Goal: Task Accomplishment & Management: Complete application form

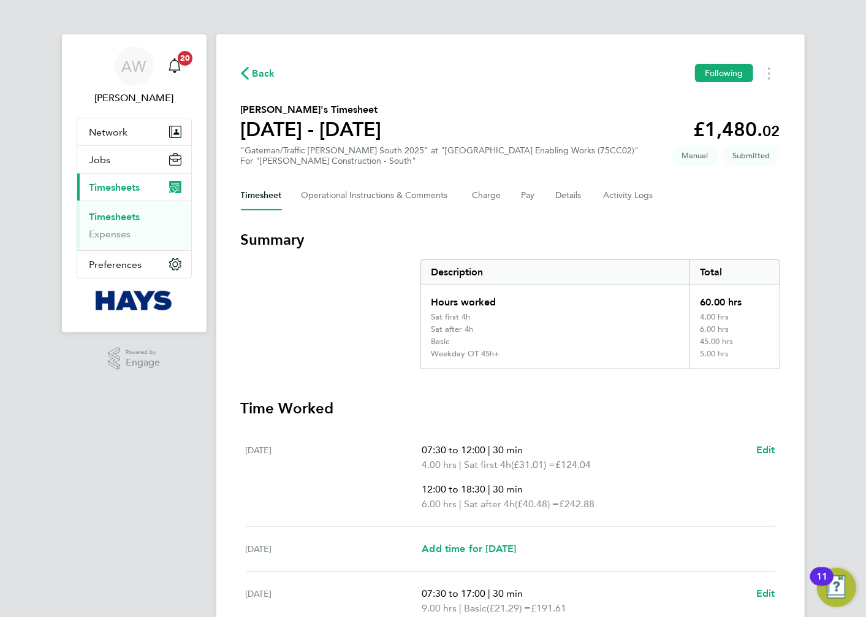
click at [124, 217] on link "Timesheets" at bounding box center [115, 217] width 51 height 12
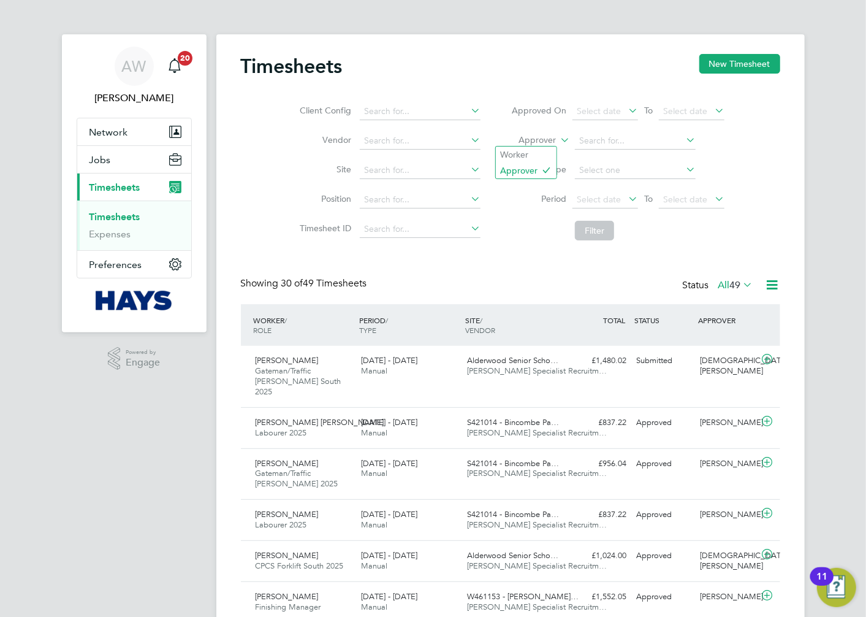
click at [522, 143] on label "Approver" at bounding box center [528, 140] width 55 height 12
click at [529, 150] on li "Worker" at bounding box center [526, 155] width 61 height 16
click at [598, 139] on input at bounding box center [635, 140] width 121 height 17
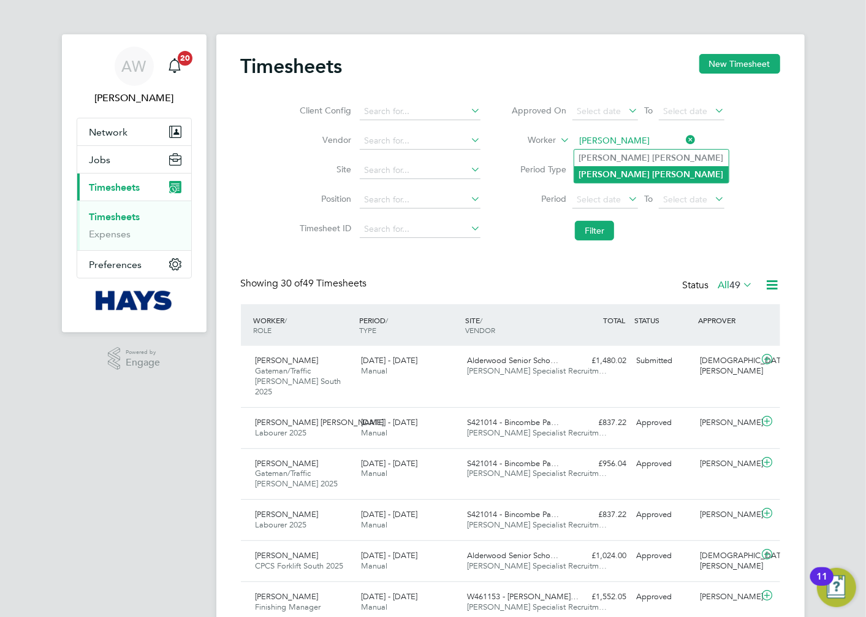
click at [653, 169] on b "[PERSON_NAME]" at bounding box center [688, 174] width 71 height 10
type input "[PERSON_NAME]"
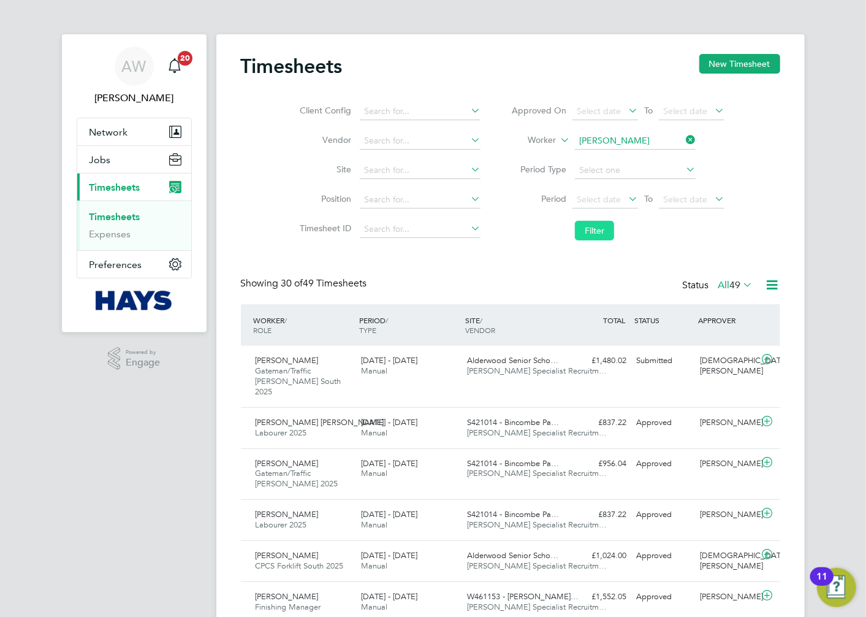
click at [598, 229] on button "Filter" at bounding box center [594, 231] width 39 height 20
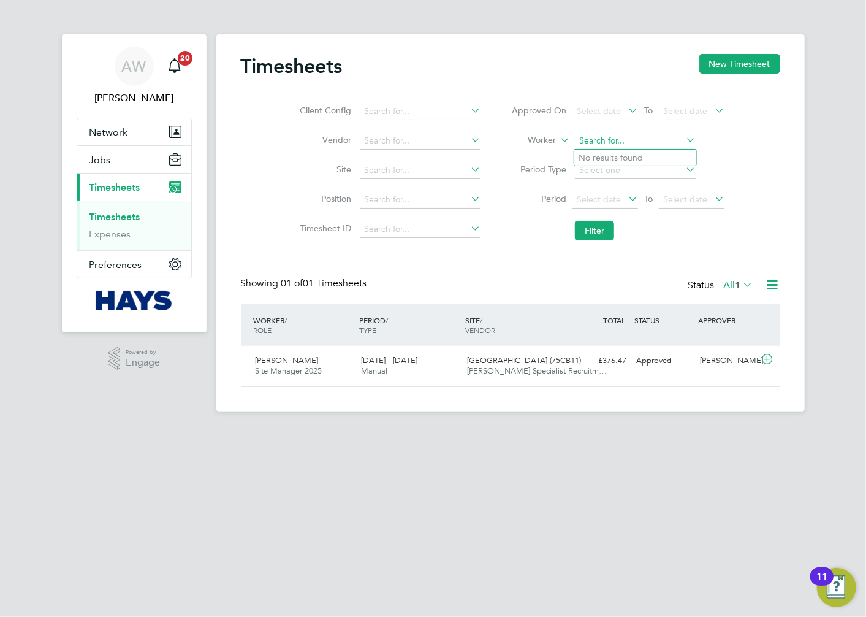
click at [655, 141] on input at bounding box center [635, 140] width 121 height 17
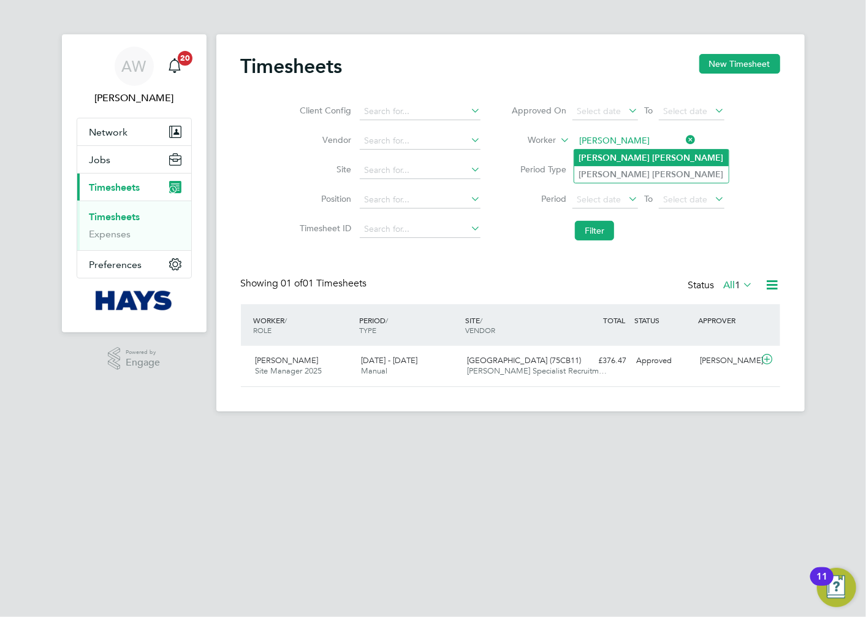
click at [648, 151] on li "[PERSON_NAME]" at bounding box center [652, 158] width 155 height 17
type input "[PERSON_NAME]"
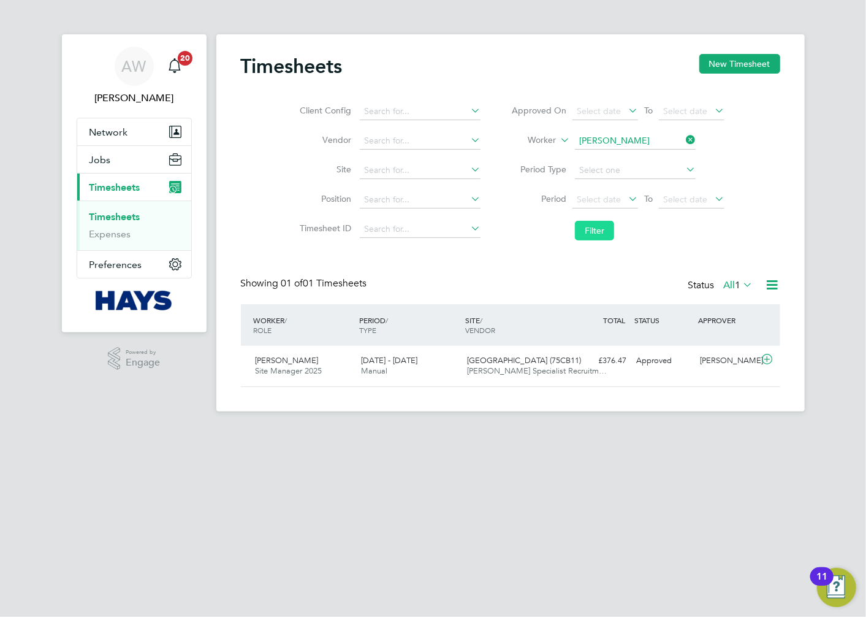
click at [604, 224] on button "Filter" at bounding box center [594, 231] width 39 height 20
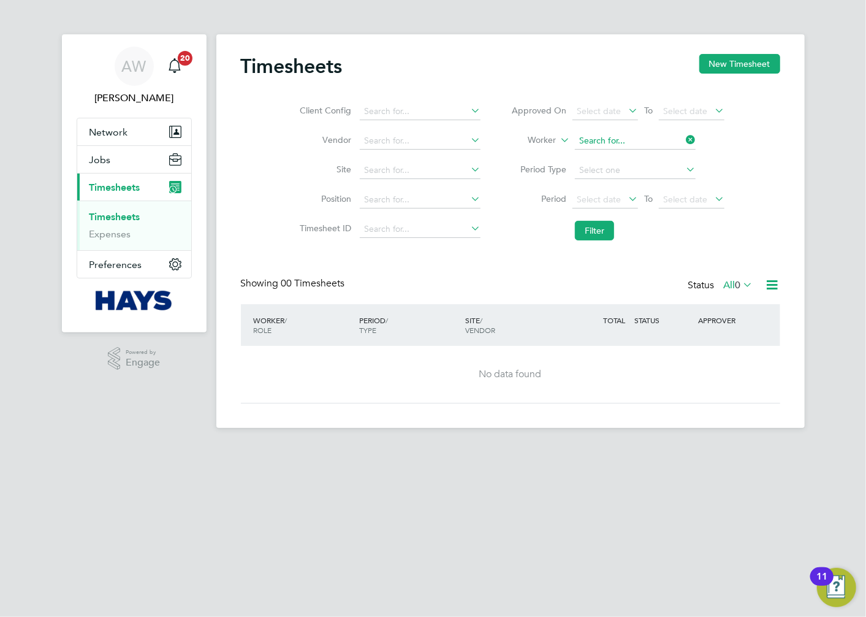
click at [641, 137] on input at bounding box center [635, 140] width 121 height 17
click at [724, 65] on button "New Timesheet" at bounding box center [740, 64] width 81 height 20
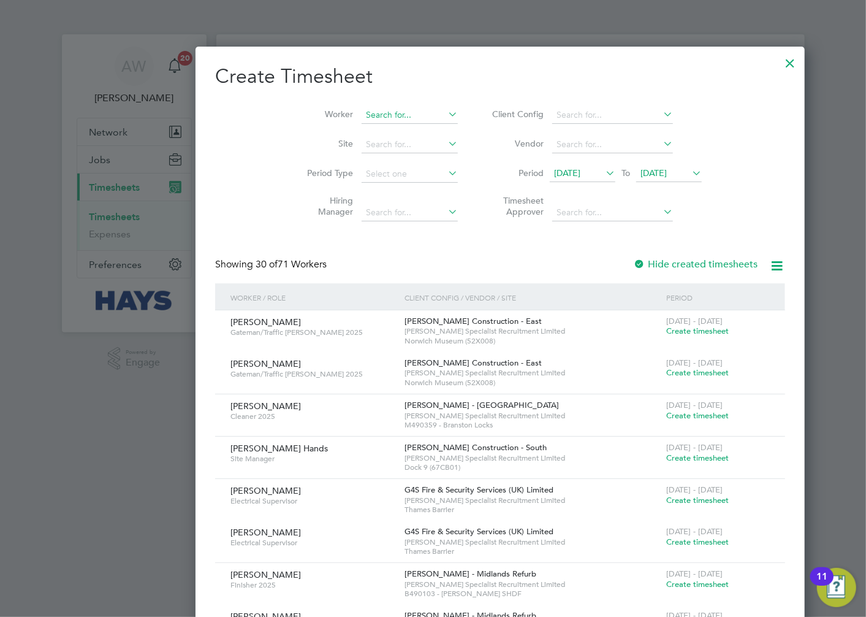
click at [362, 112] on input at bounding box center [410, 115] width 96 height 17
type input "[PERSON_NAME]"
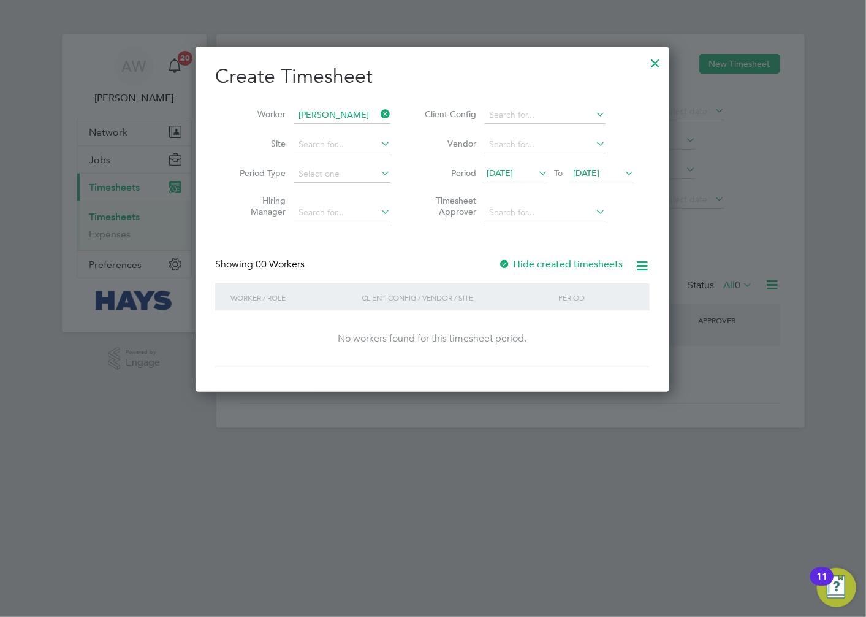
click at [507, 261] on div at bounding box center [505, 265] width 12 height 12
click at [513, 174] on span "[DATE]" at bounding box center [500, 172] width 26 height 11
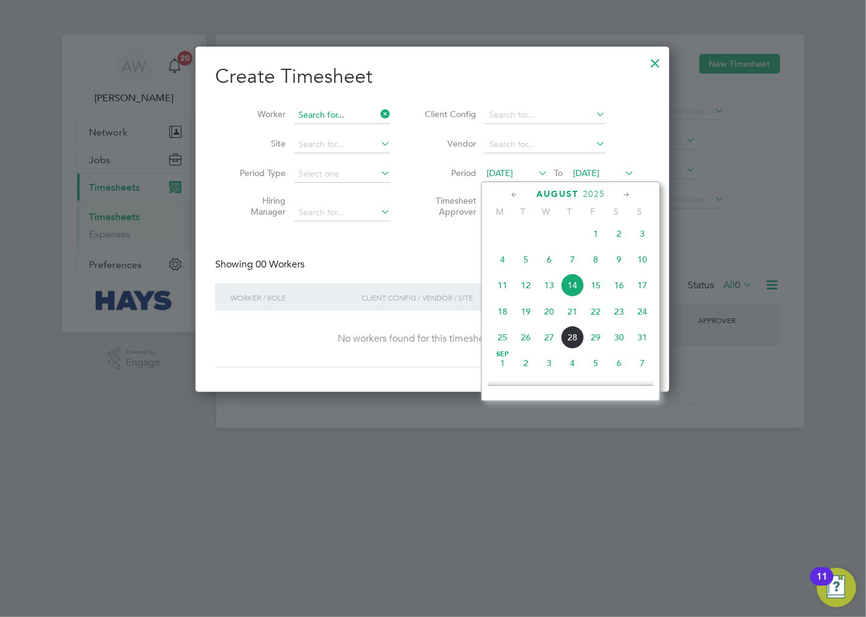
click at [354, 117] on input at bounding box center [342, 115] width 96 height 17
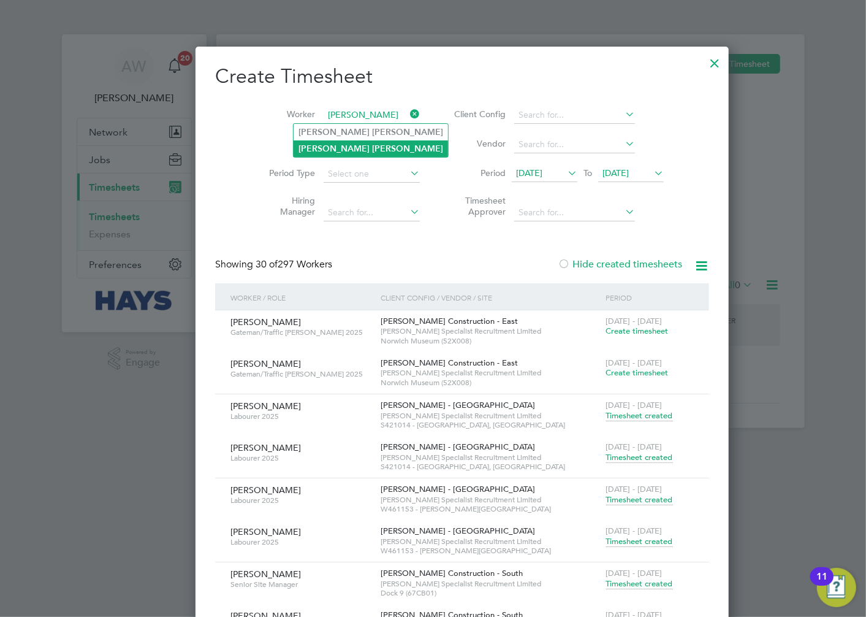
click at [372, 144] on li "[PERSON_NAME]" at bounding box center [371, 148] width 155 height 17
type input "[PERSON_NAME]"
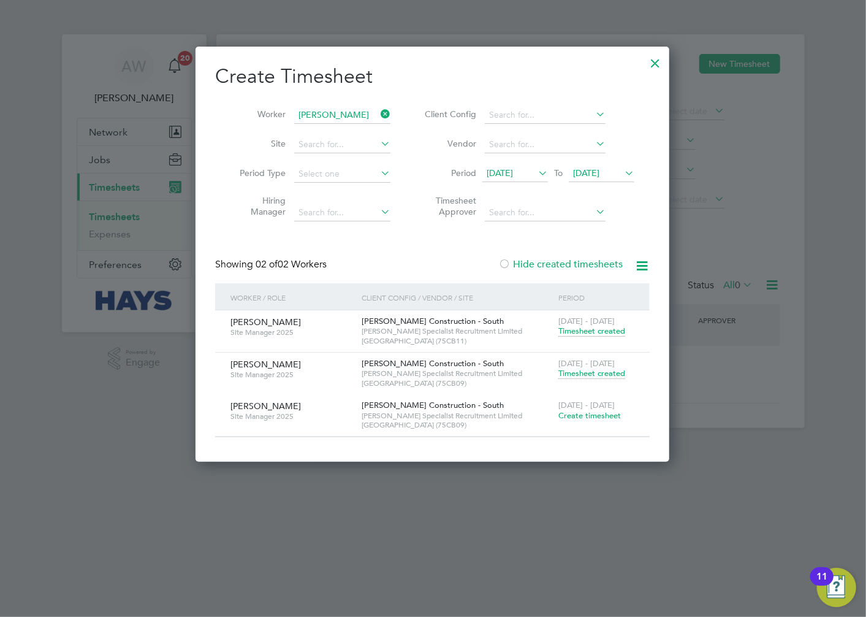
click at [570, 375] on span "Timesheet created" at bounding box center [592, 373] width 67 height 11
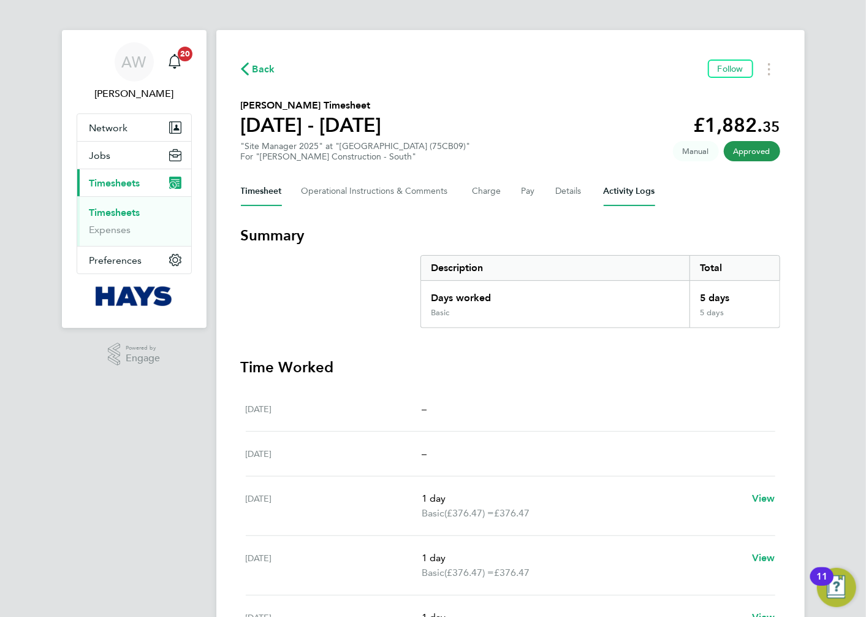
click at [613, 189] on Logs-tab "Activity Logs" at bounding box center [630, 191] width 52 height 29
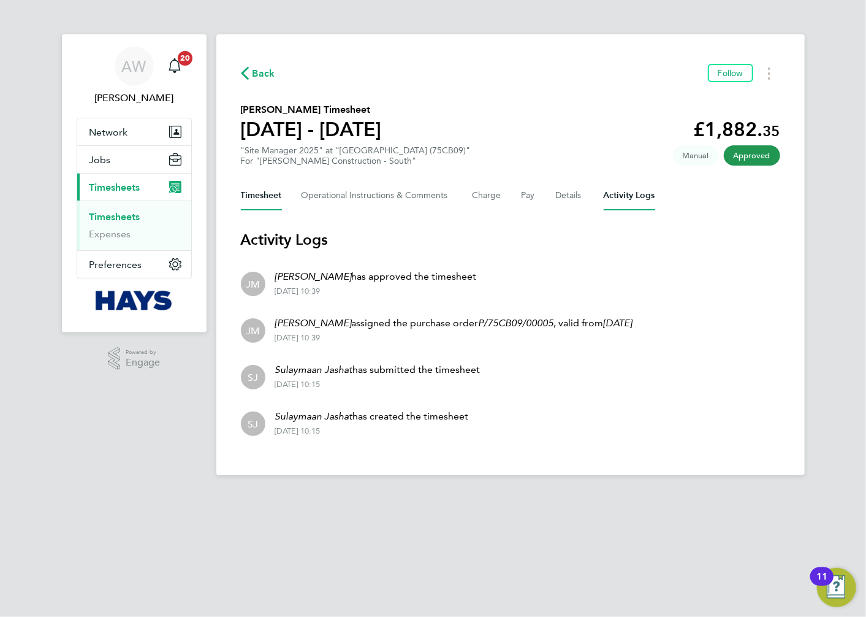
click at [266, 193] on button "Timesheet" at bounding box center [261, 195] width 41 height 29
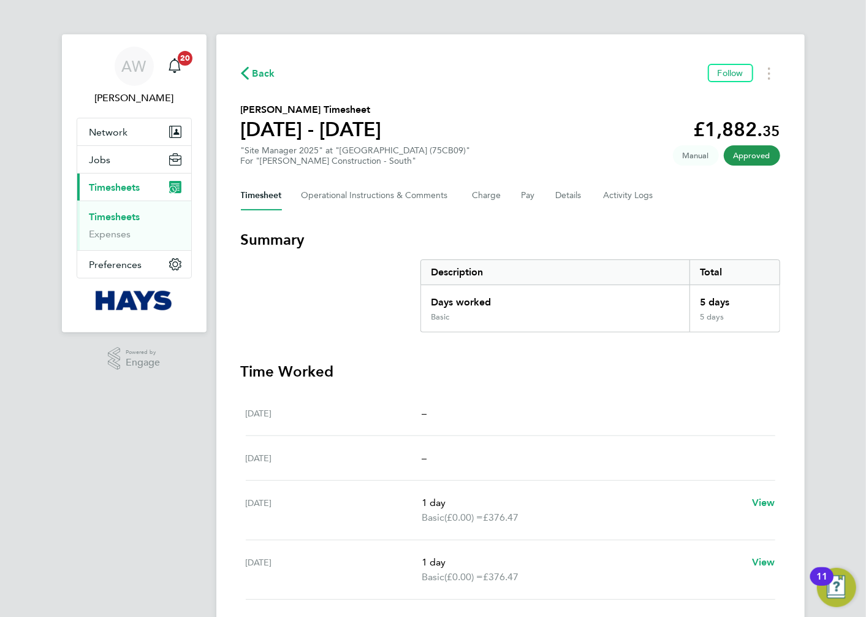
click at [524, 241] on h3 "Summary" at bounding box center [511, 240] width 540 height 20
click at [123, 216] on link "Timesheets" at bounding box center [115, 217] width 51 height 12
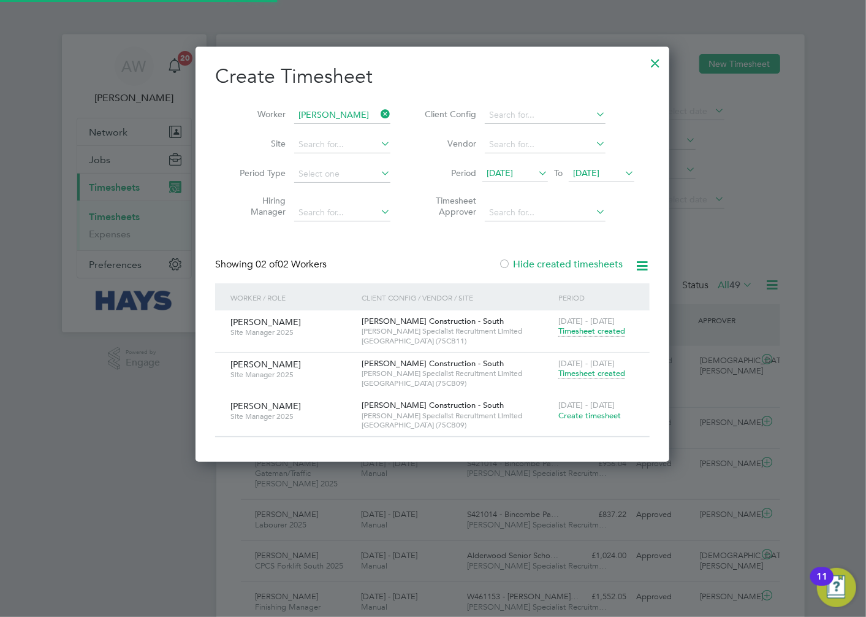
scroll to position [31, 107]
click at [598, 415] on span "Create timesheet" at bounding box center [590, 415] width 63 height 10
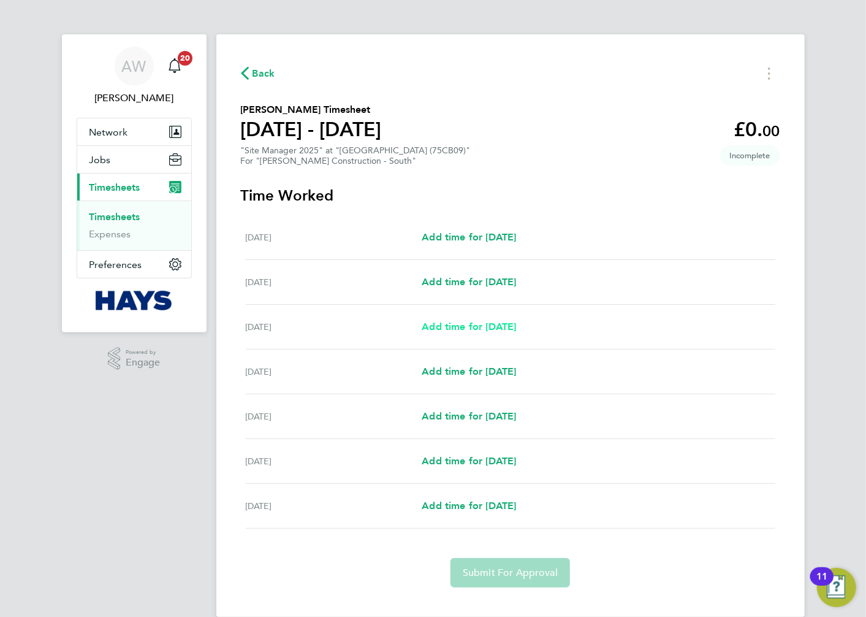
click at [451, 326] on span "Add time for [DATE]" at bounding box center [469, 327] width 94 height 12
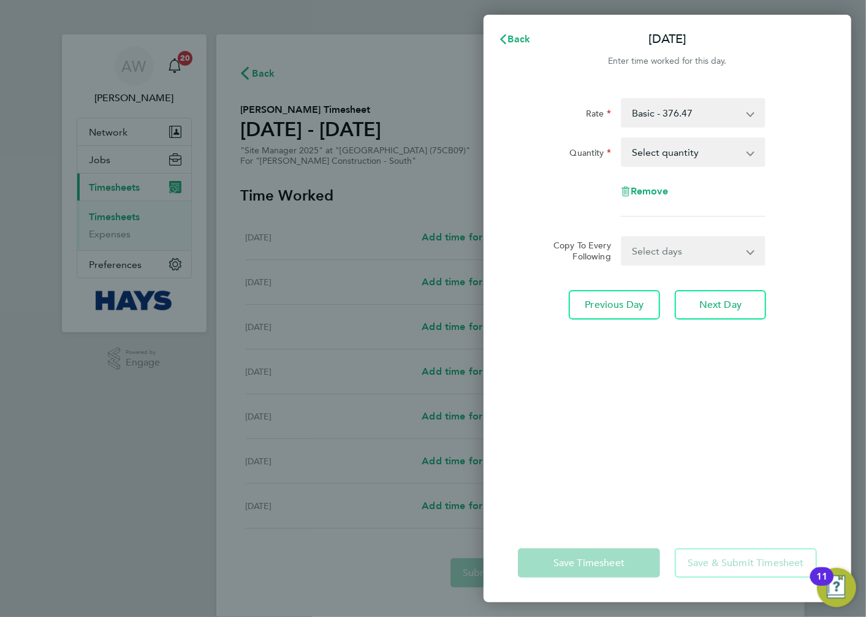
click at [678, 150] on select "Select quantity 0.5 1" at bounding box center [686, 152] width 128 height 27
select select "1"
click at [622, 139] on select "Select quantity 0.5 1" at bounding box center [686, 152] width 128 height 27
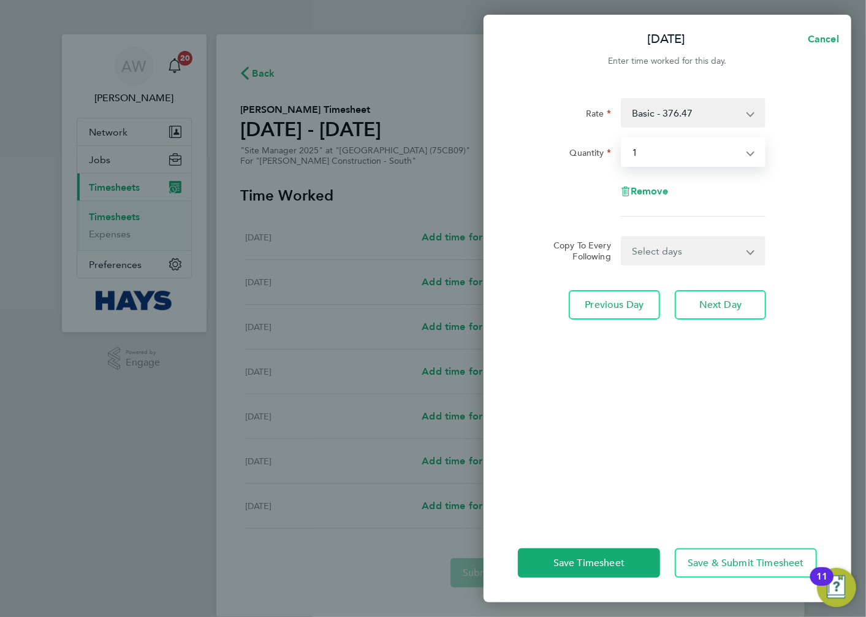
click at [660, 244] on select "Select days Day [DATE] [DATE] [DATE] [DATE]" at bounding box center [686, 250] width 129 height 27
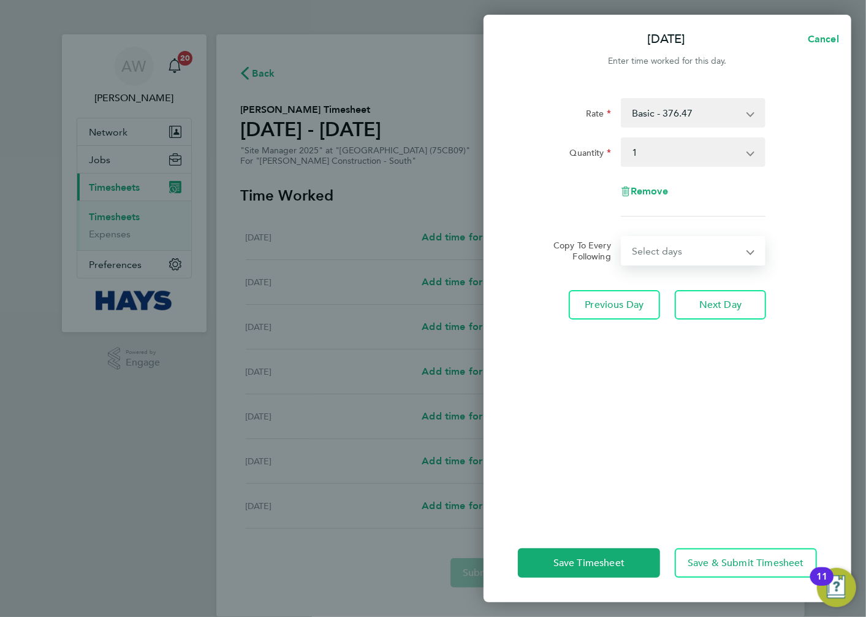
select select "DAY"
click at [622, 237] on select "Select days Day [DATE] [DATE] [DATE] [DATE]" at bounding box center [686, 250] width 129 height 27
select select "[DATE]"
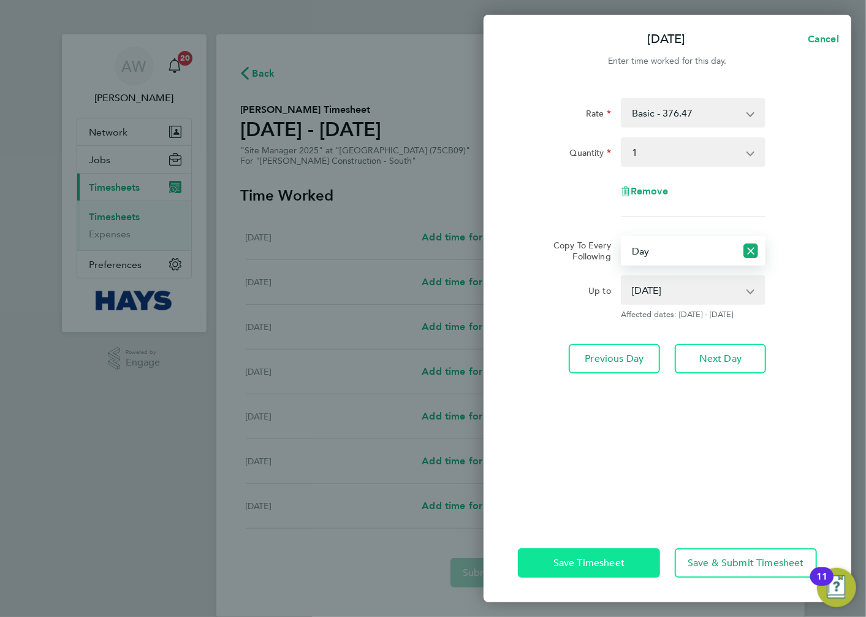
click at [614, 561] on span "Save Timesheet" at bounding box center [589, 563] width 71 height 12
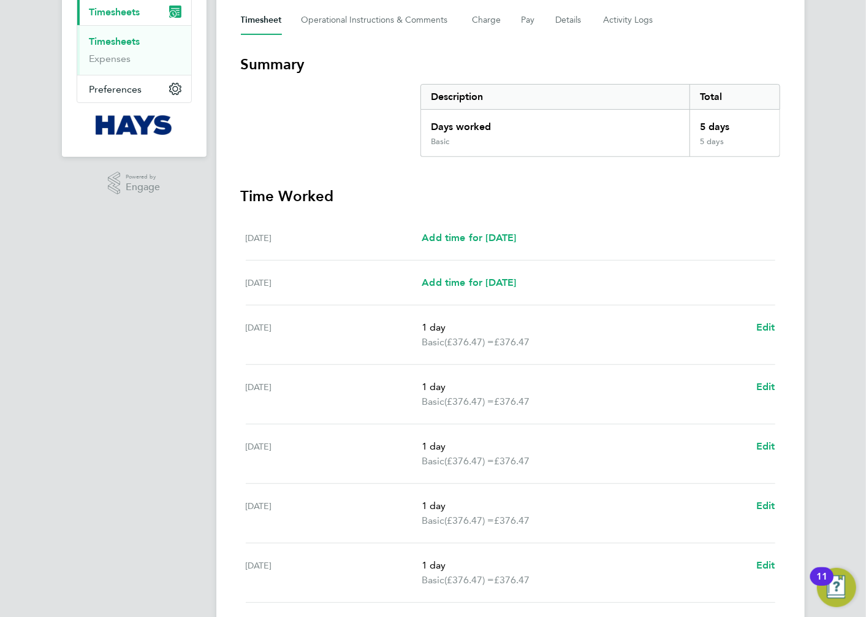
scroll to position [267, 0]
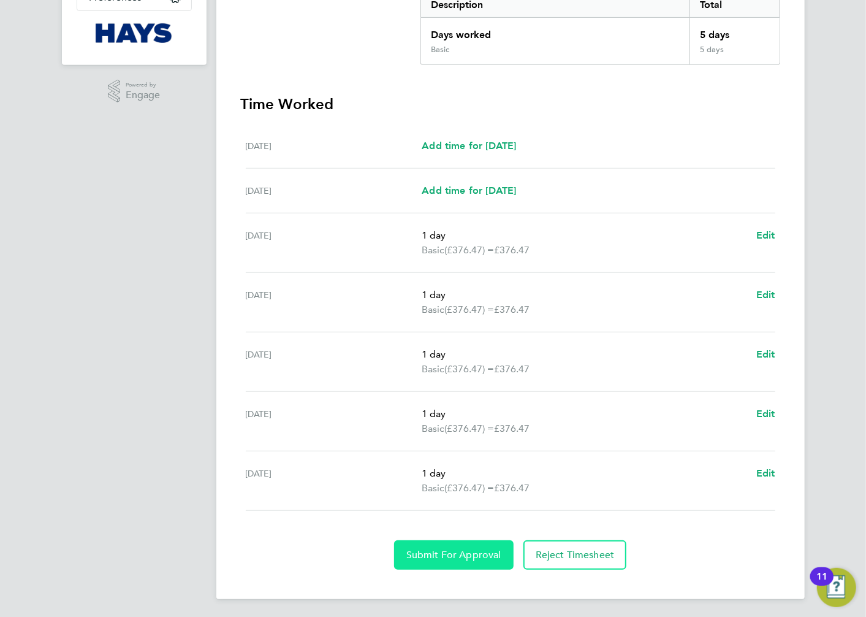
click at [438, 544] on button "Submit For Approval" at bounding box center [454, 554] width 120 height 29
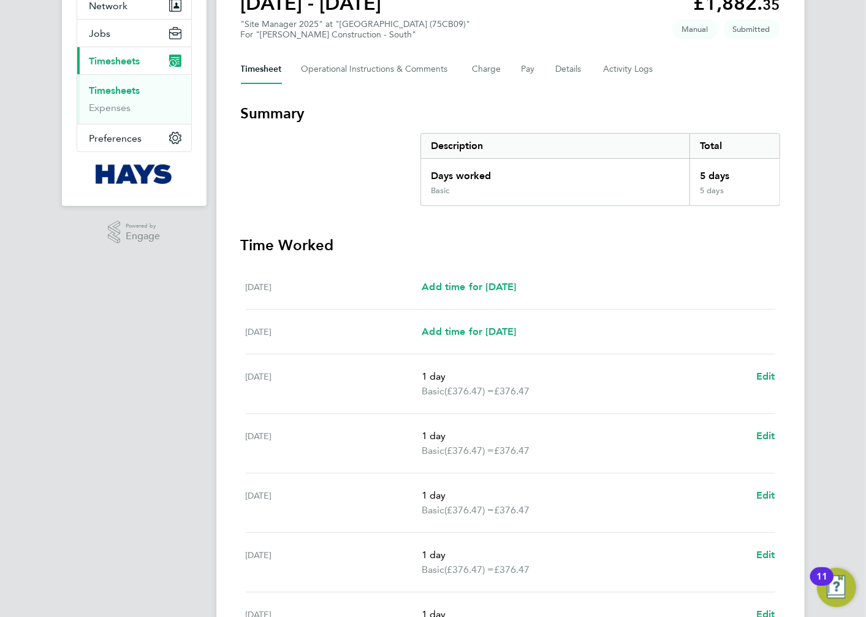
scroll to position [0, 0]
